Goal: Find specific page/section: Find specific page/section

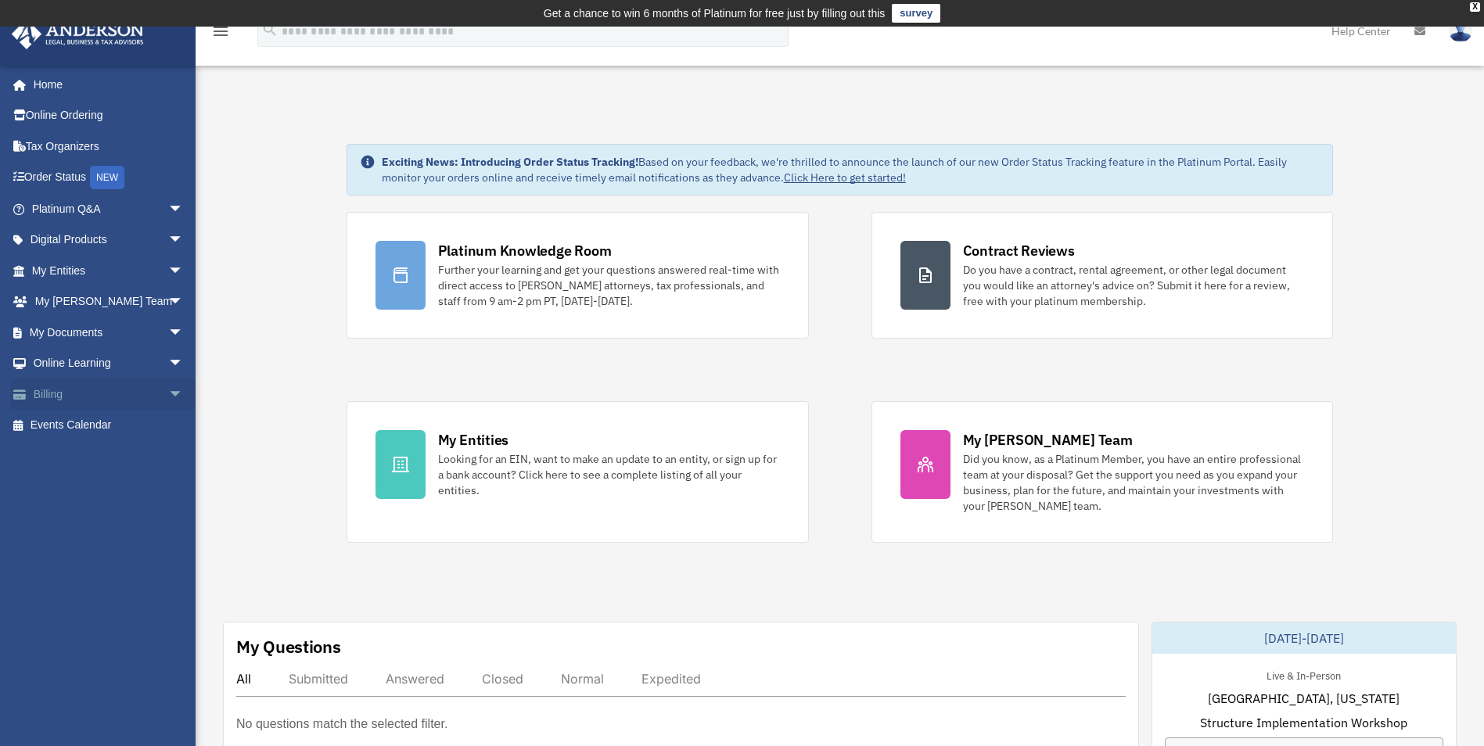
click at [59, 386] on link "Billing arrow_drop_down" at bounding box center [109, 394] width 196 height 31
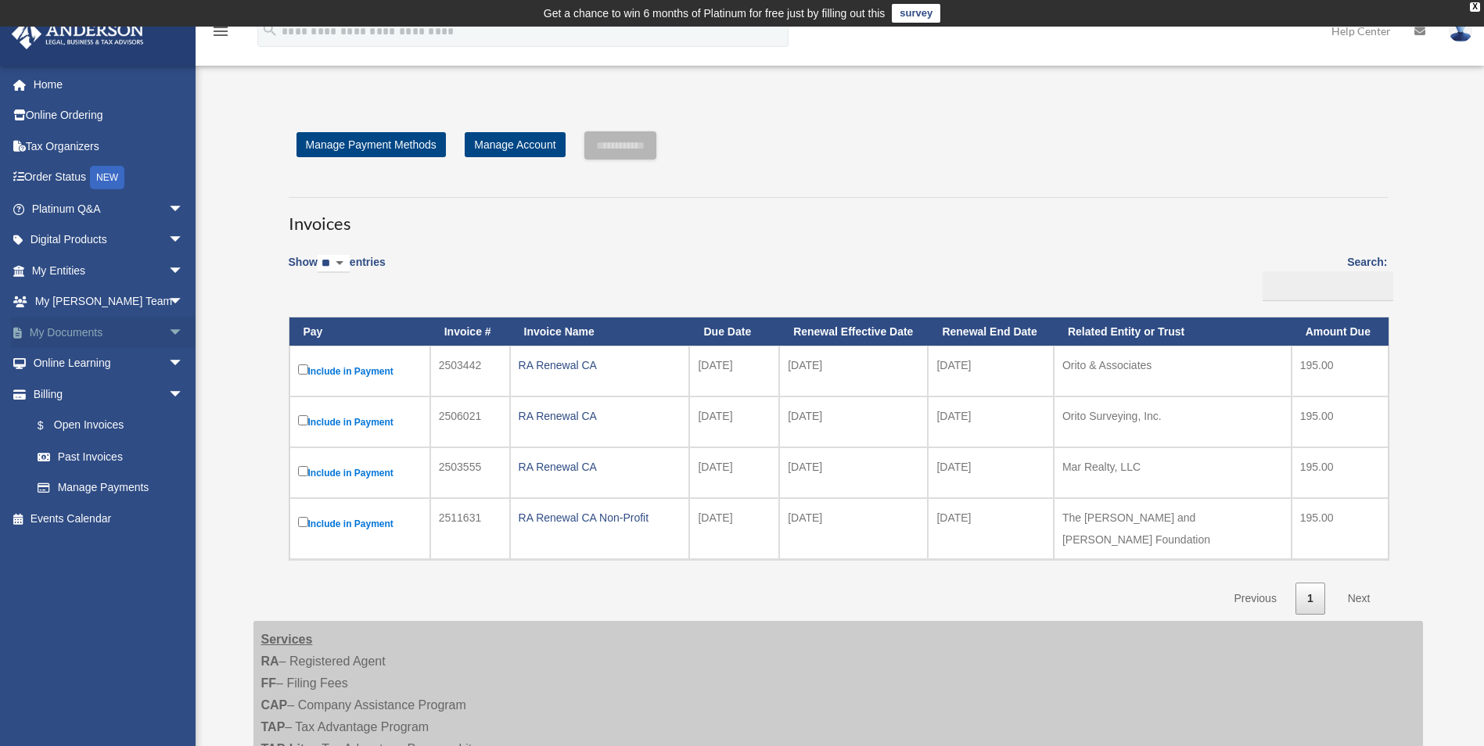
click at [74, 333] on link "My Documents arrow_drop_down" at bounding box center [109, 332] width 196 height 31
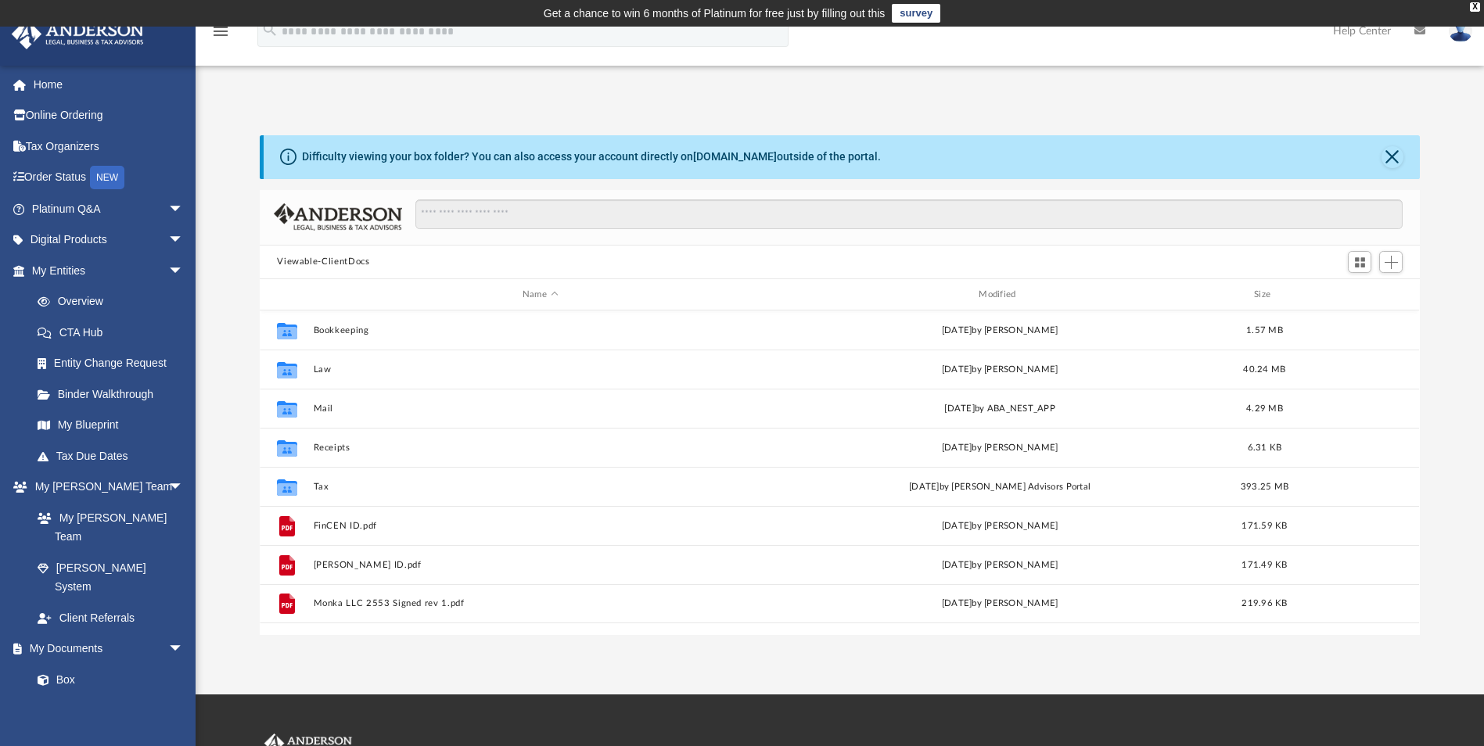
scroll to position [344, 1148]
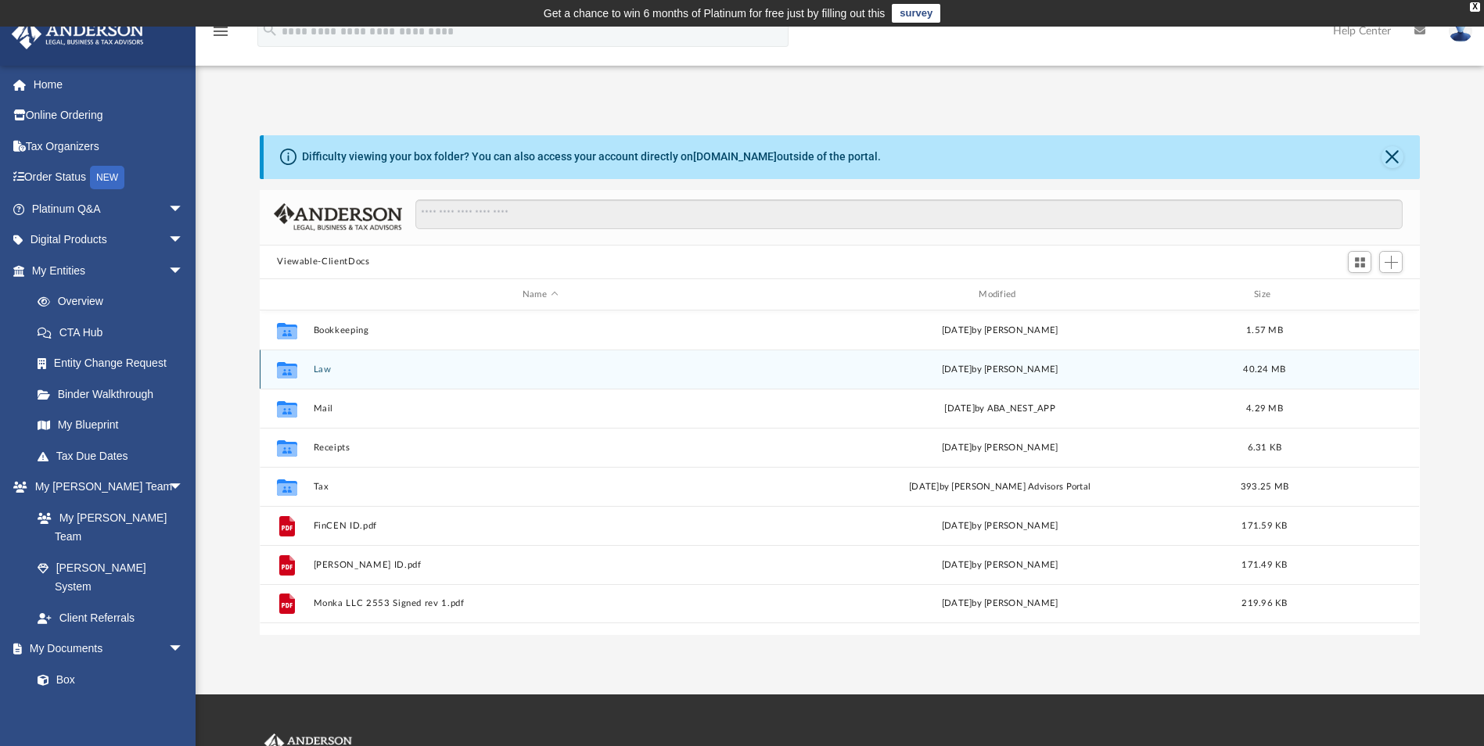
click at [323, 368] on button "Law" at bounding box center [540, 370] width 453 height 10
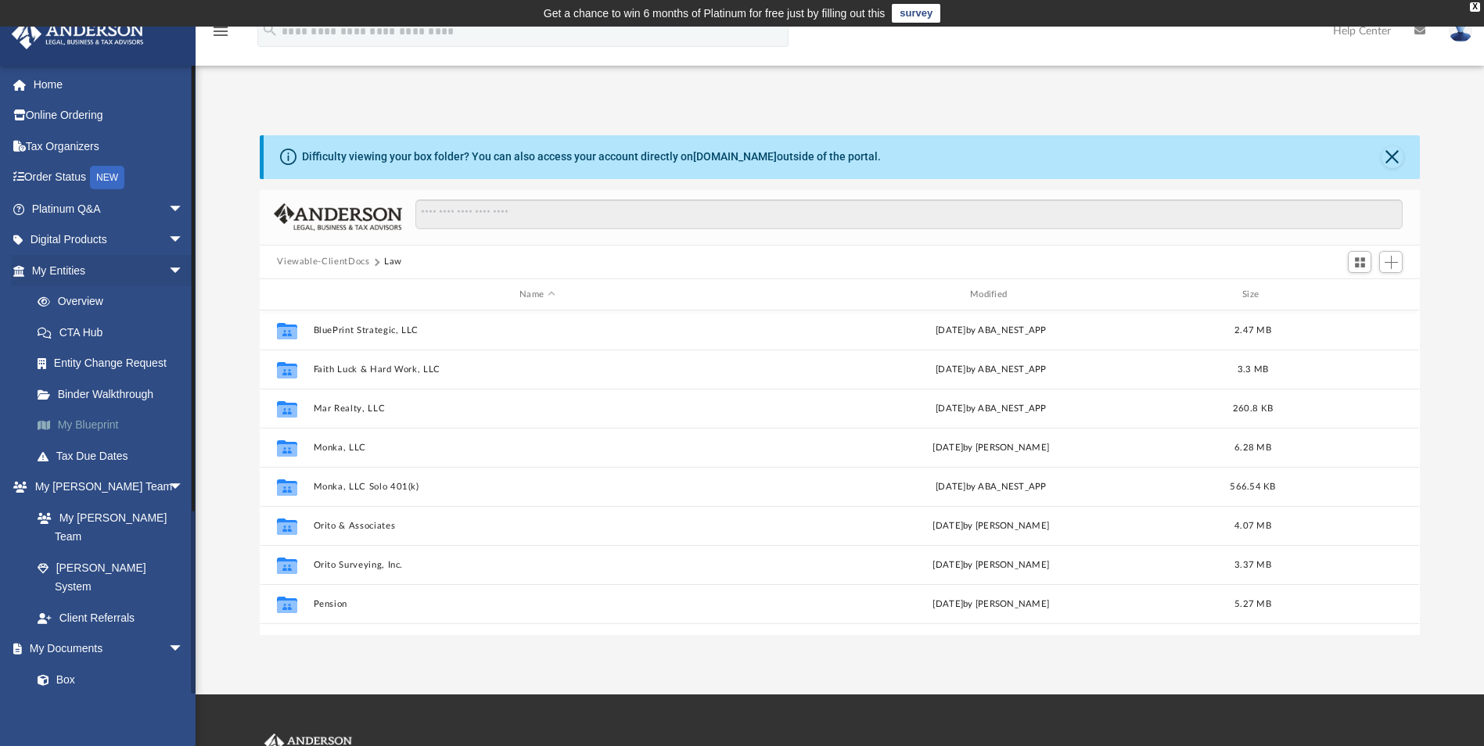
click at [101, 422] on link "My Blueprint" at bounding box center [114, 425] width 185 height 31
